Goal: Book appointment/travel/reservation

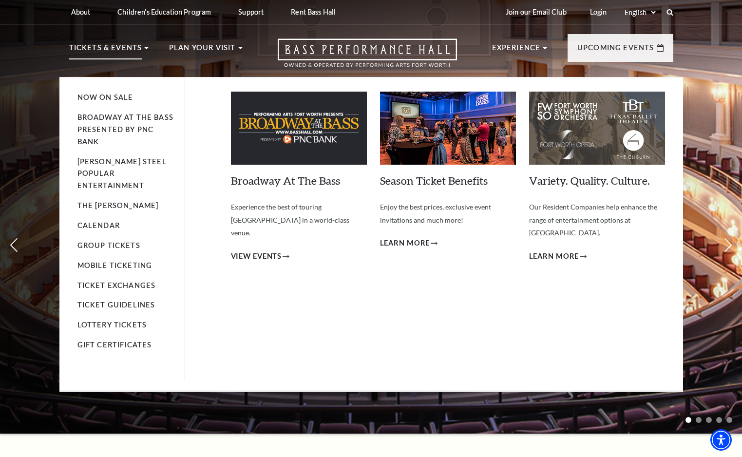
click at [278, 127] on img at bounding box center [299, 128] width 136 height 73
click at [284, 179] on link "Broadway At The Bass" at bounding box center [285, 180] width 109 height 13
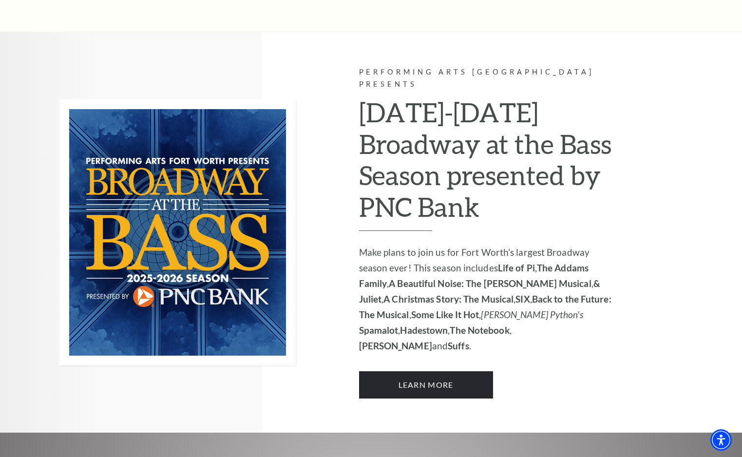
scroll to position [512, 0]
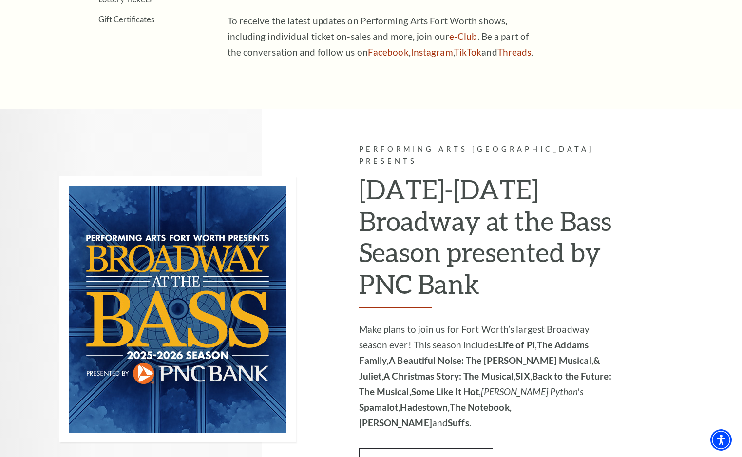
click at [408, 448] on link "Learn More" at bounding box center [426, 461] width 134 height 27
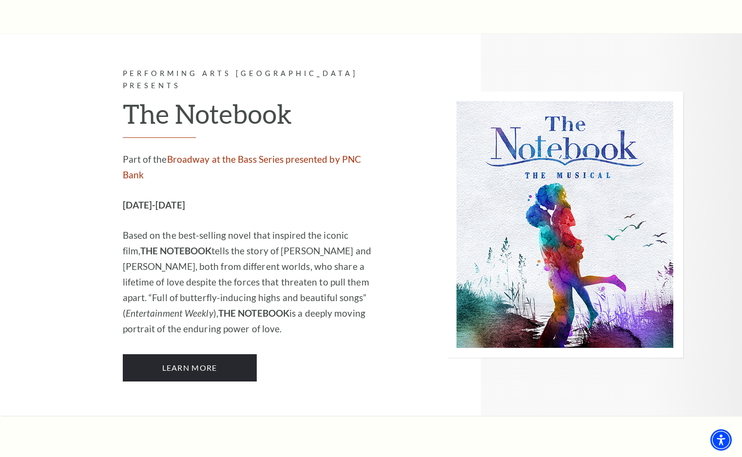
scroll to position [6091, 0]
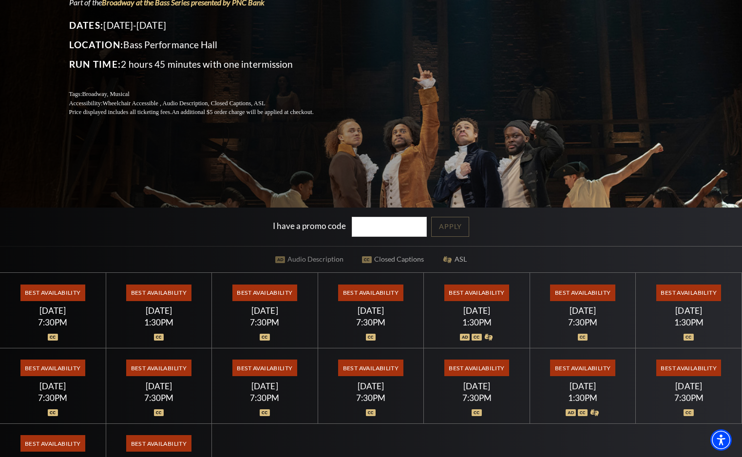
scroll to position [156, 0]
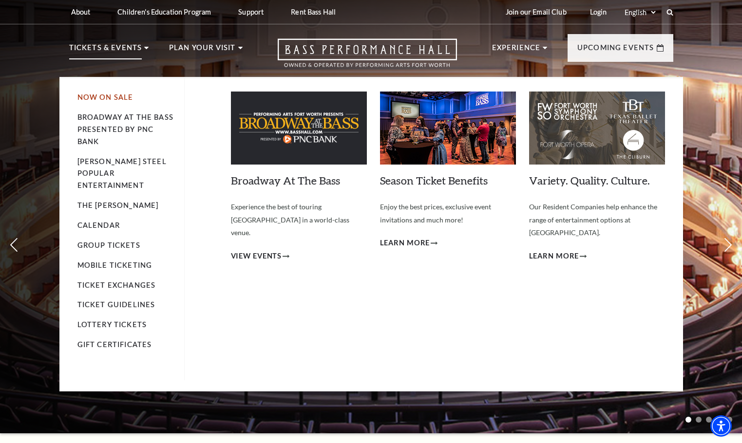
click at [100, 98] on link "Now On Sale" at bounding box center [105, 97] width 56 height 8
